Goal: Information Seeking & Learning: Learn about a topic

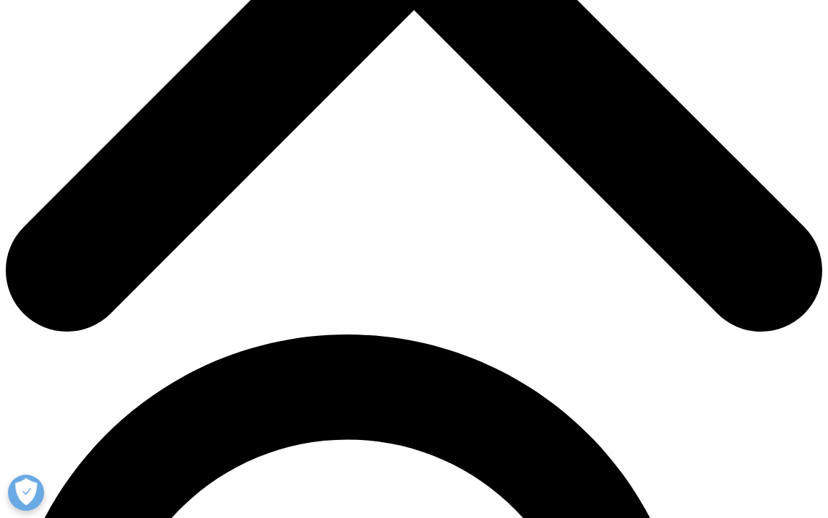
scroll to position [506, 0]
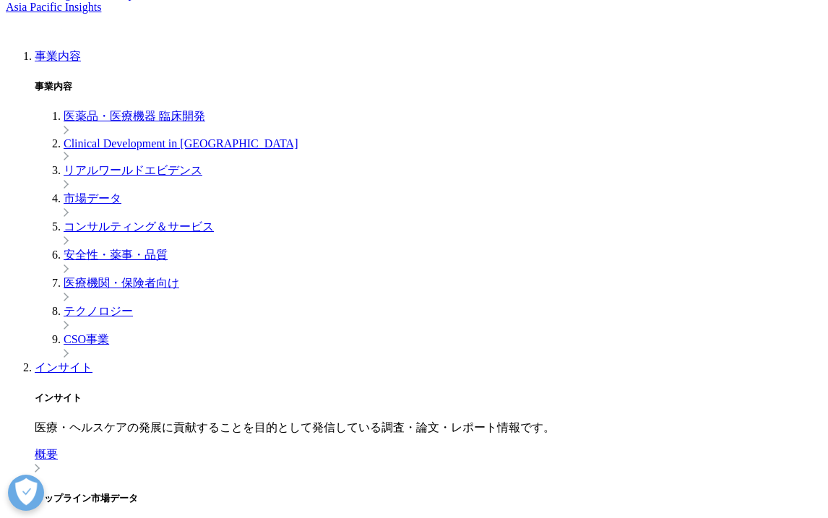
scroll to position [795, 0]
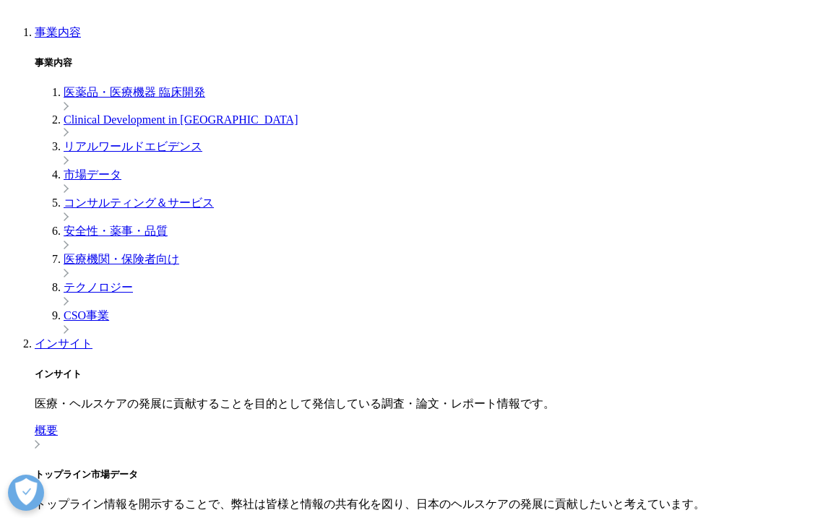
drag, startPoint x: 202, startPoint y: 117, endPoint x: 342, endPoint y: 213, distance: 169.9
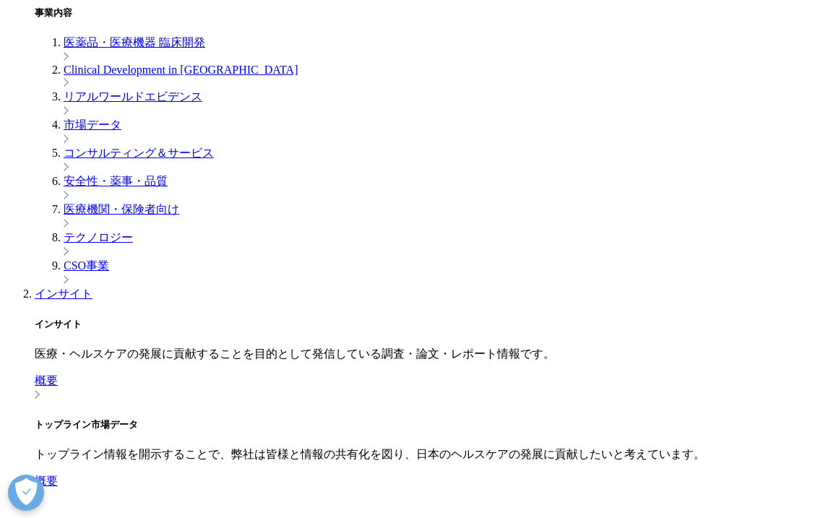
scroll to position [865, 0]
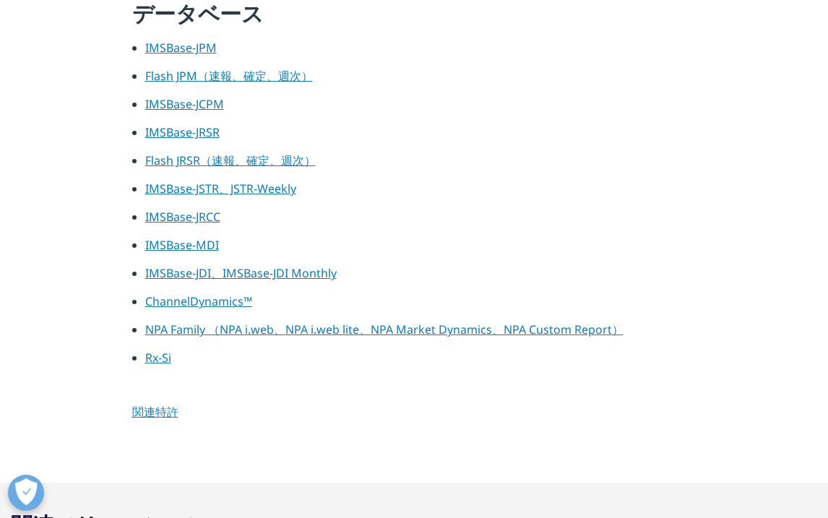
click at [826, 256] on section "日本の市場動向を把握することができるデータです。国内において、マーケティング戦略を行う上で必要なデータをご提供いたします。 日本国内の医薬品市場の売上を詳細に…" at bounding box center [414, 46] width 828 height 871
